Goal: Find specific page/section: Find specific page/section

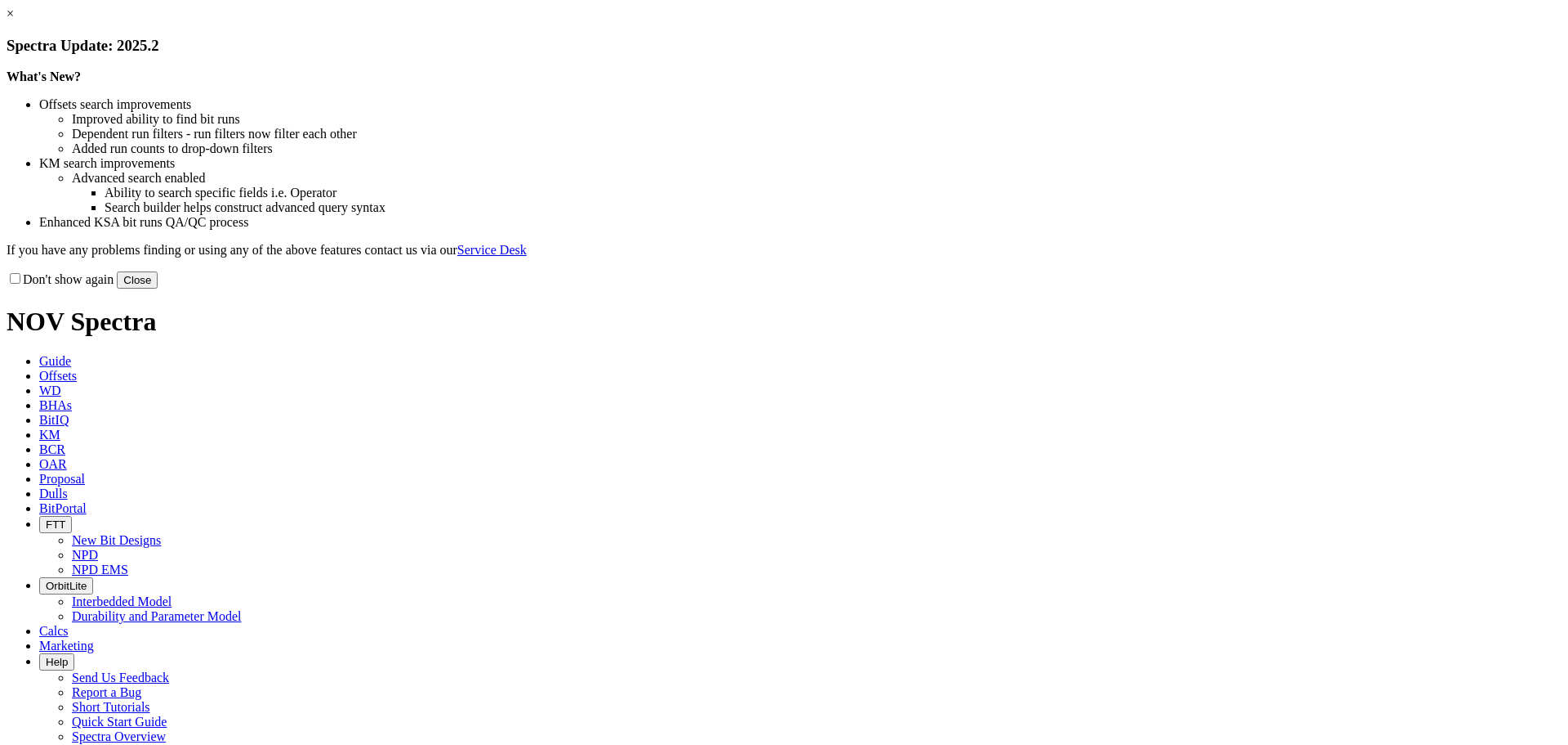
click at [158, 288] on button "Close" at bounding box center [137, 279] width 40 height 17
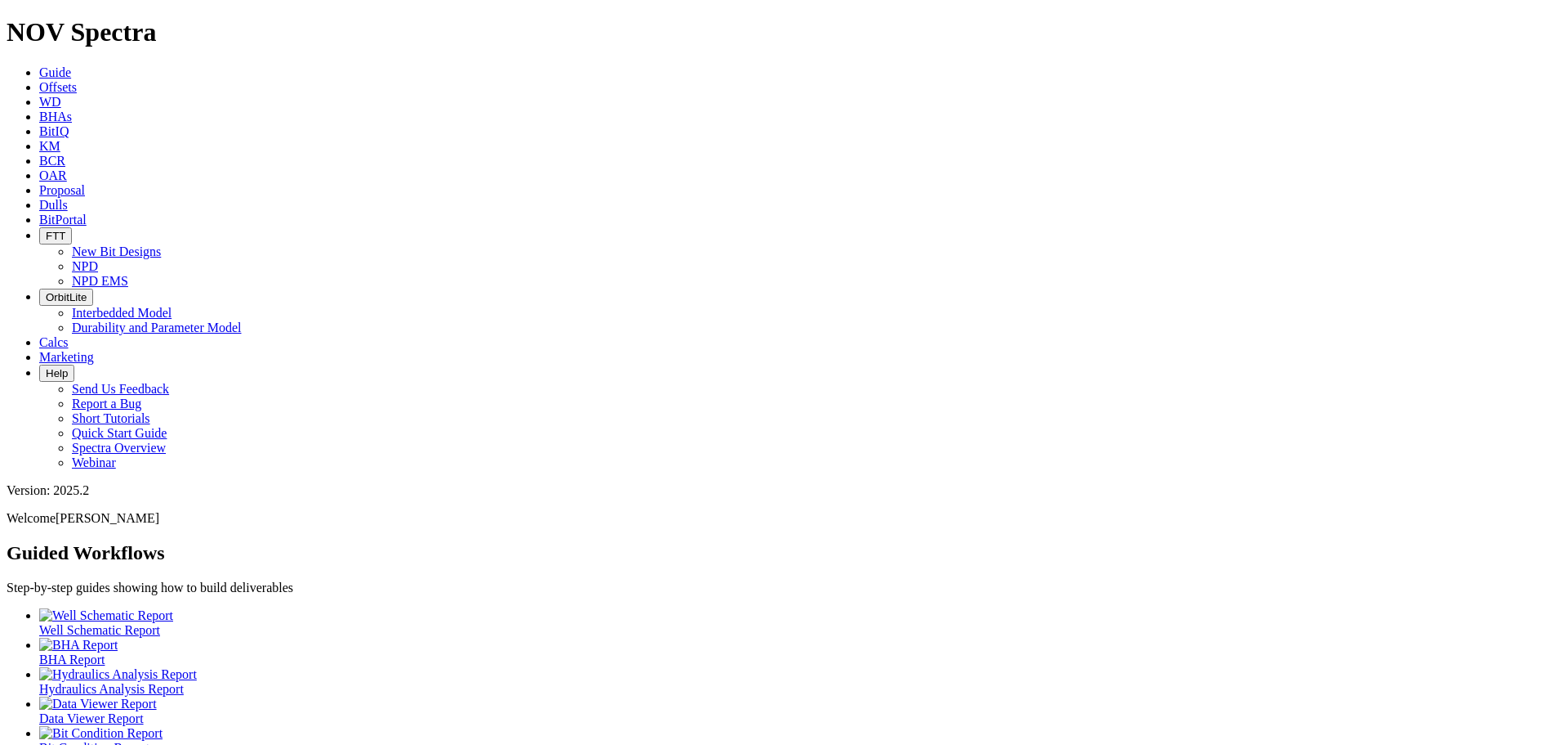
click at [86, 212] on span "BitPortal" at bounding box center [63, 219] width 48 height 14
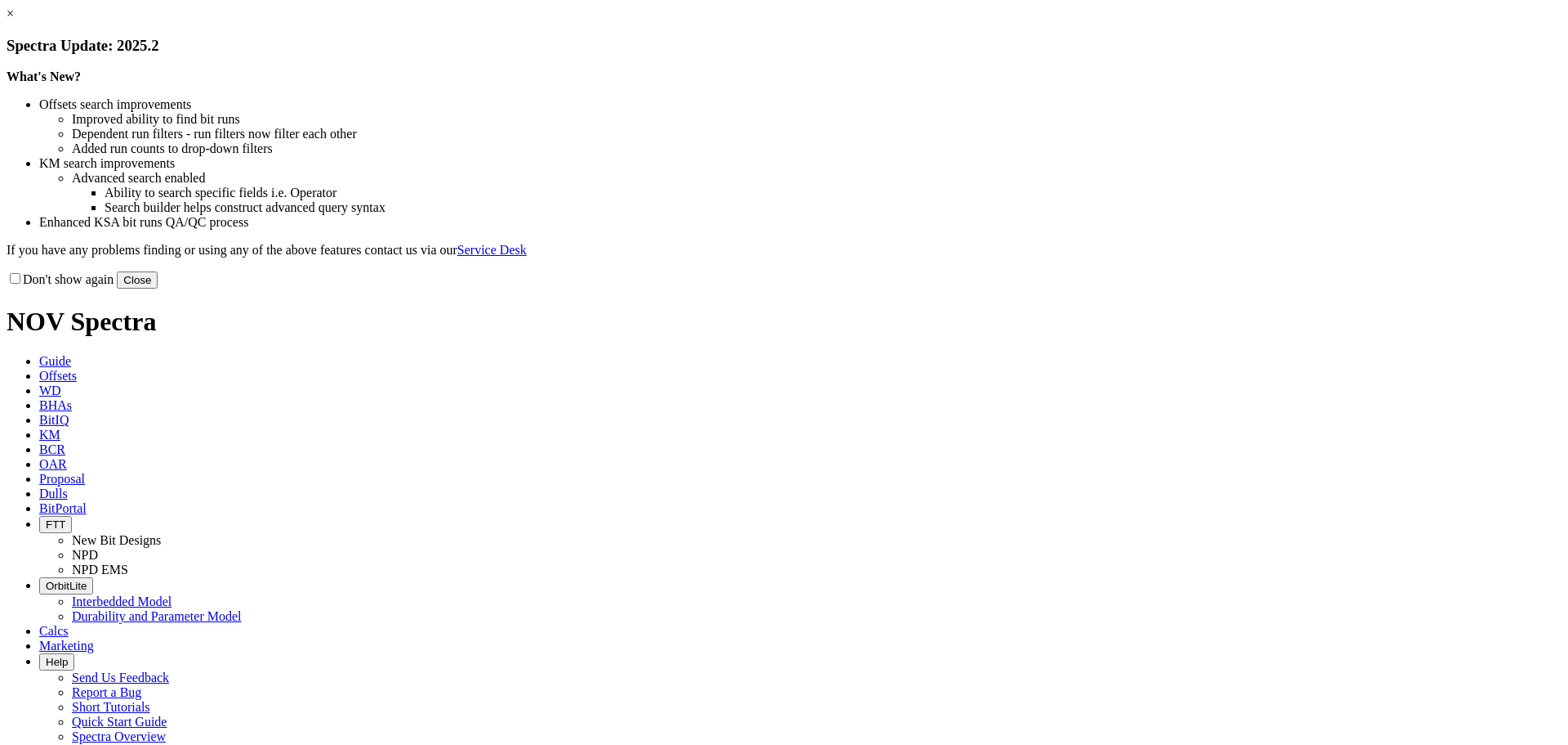
click at [158, 288] on button "Close" at bounding box center [137, 279] width 40 height 17
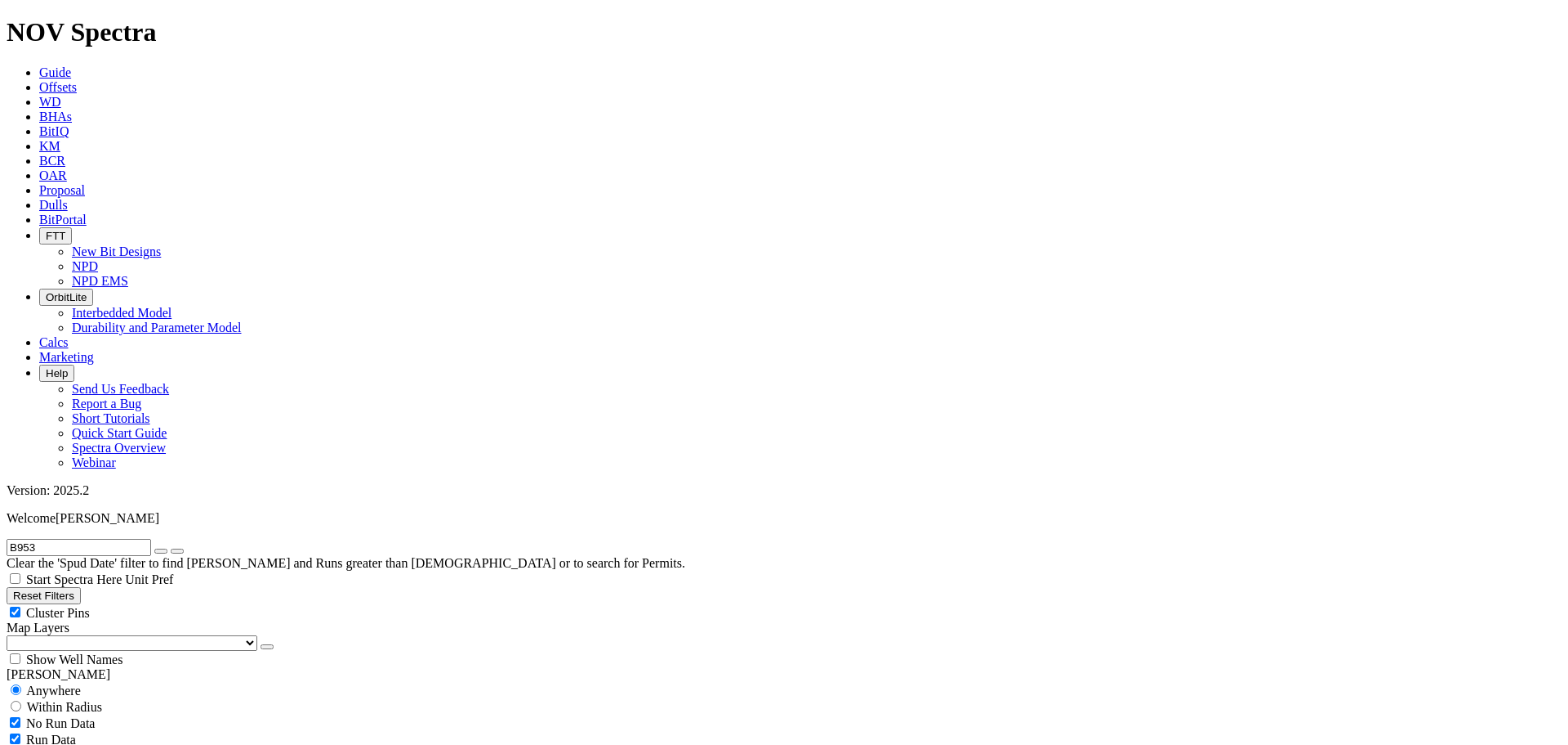
scroll to position [1063, 0]
